Goal: Task Accomplishment & Management: Manage account settings

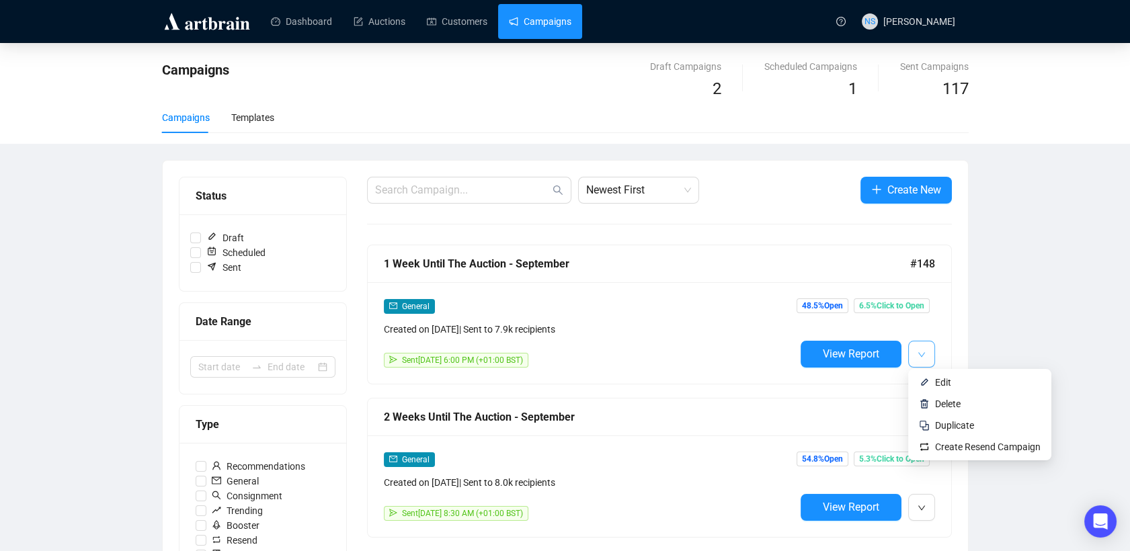
click at [921, 356] on icon "down" at bounding box center [921, 355] width 8 height 8
click at [935, 427] on span "Duplicate" at bounding box center [954, 425] width 39 height 11
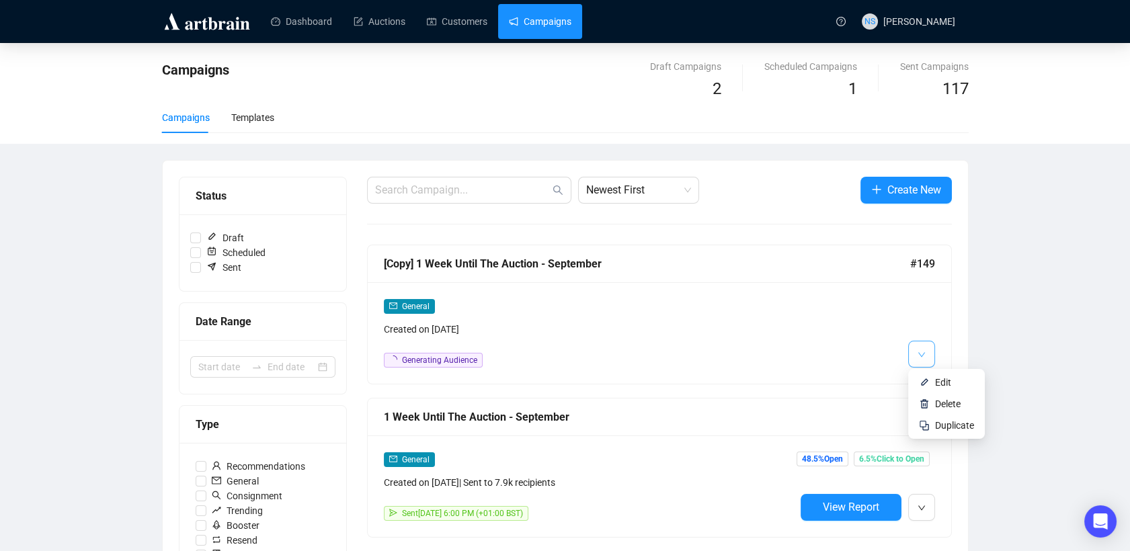
click at [921, 351] on icon "down" at bounding box center [921, 355] width 8 height 8
click at [937, 384] on span "Edit" at bounding box center [943, 382] width 16 height 11
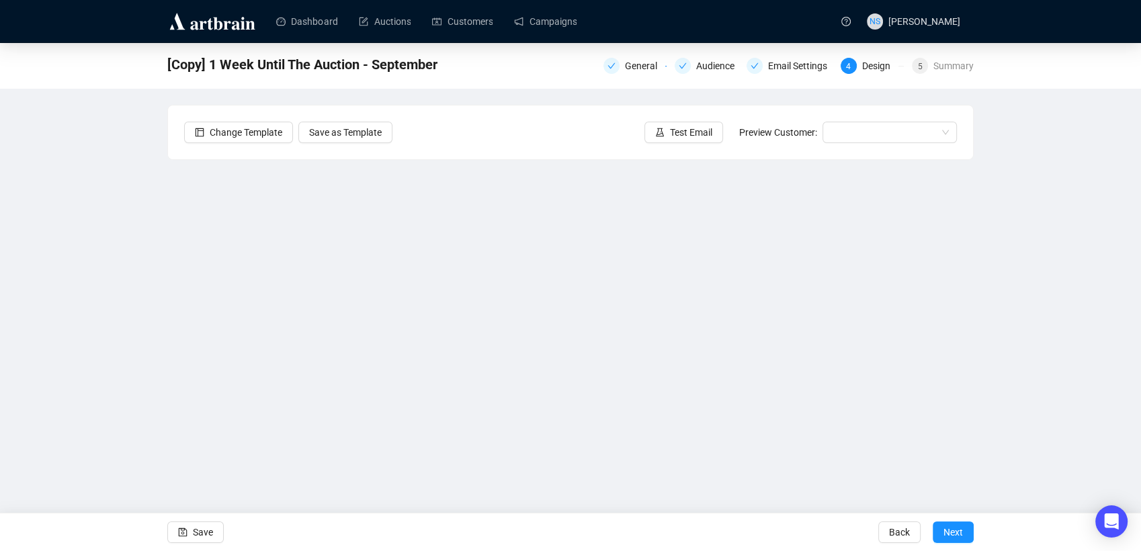
click at [167, 267] on div "[Copy] 1 Week Until The Auction - September General Audience Email Settings 4 D…" at bounding box center [570, 272] width 1141 height 458
click at [146, 340] on div "[Copy] 1 Week Until The Auction - September General Audience Email Settings 4 D…" at bounding box center [570, 272] width 1141 height 458
click at [152, 310] on div "[Copy] 1 Week Until The Auction - September General Audience Email Settings 4 D…" at bounding box center [570, 272] width 1141 height 458
